Goal: Task Accomplishment & Management: Manage account settings

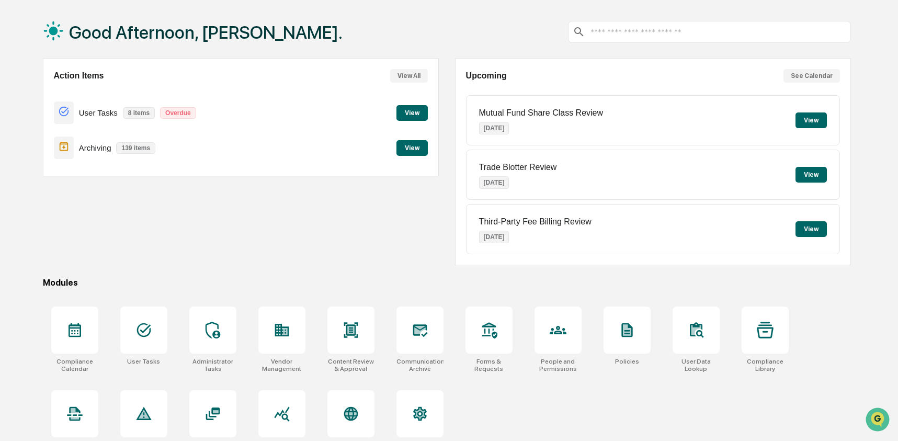
scroll to position [67, 0]
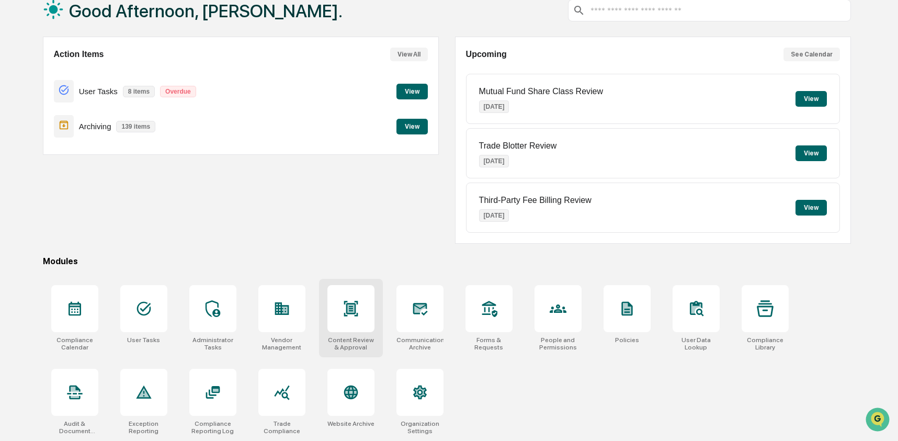
click at [363, 310] on div at bounding box center [351, 308] width 47 height 47
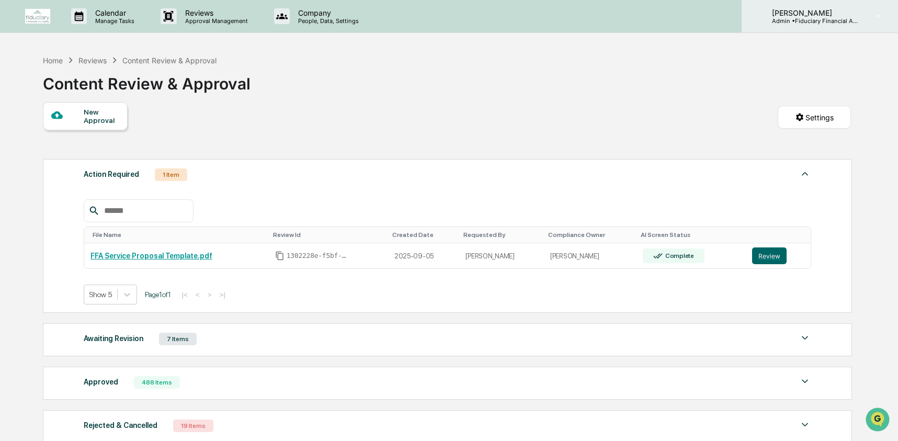
click at [846, 26] on div "[PERSON_NAME] Admin • Fiduciary Financial Advisors" at bounding box center [820, 16] width 156 height 32
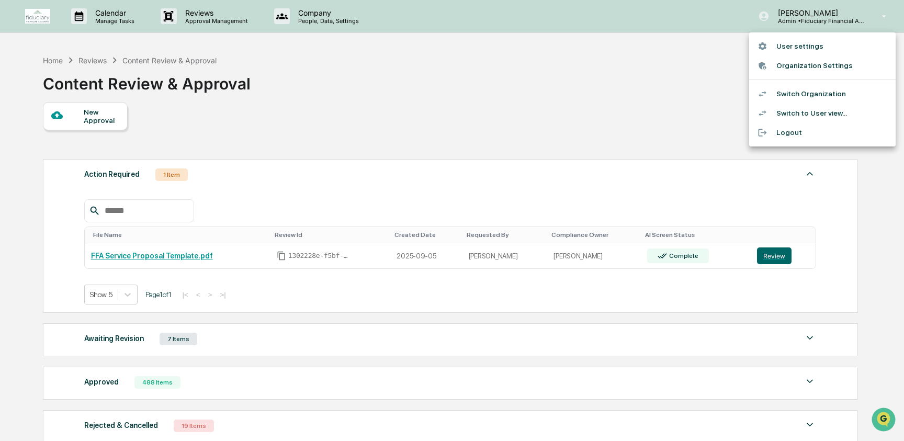
click at [822, 102] on li "Switch Organization" at bounding box center [822, 93] width 147 height 19
